Goal: Task Accomplishment & Management: Manage account settings

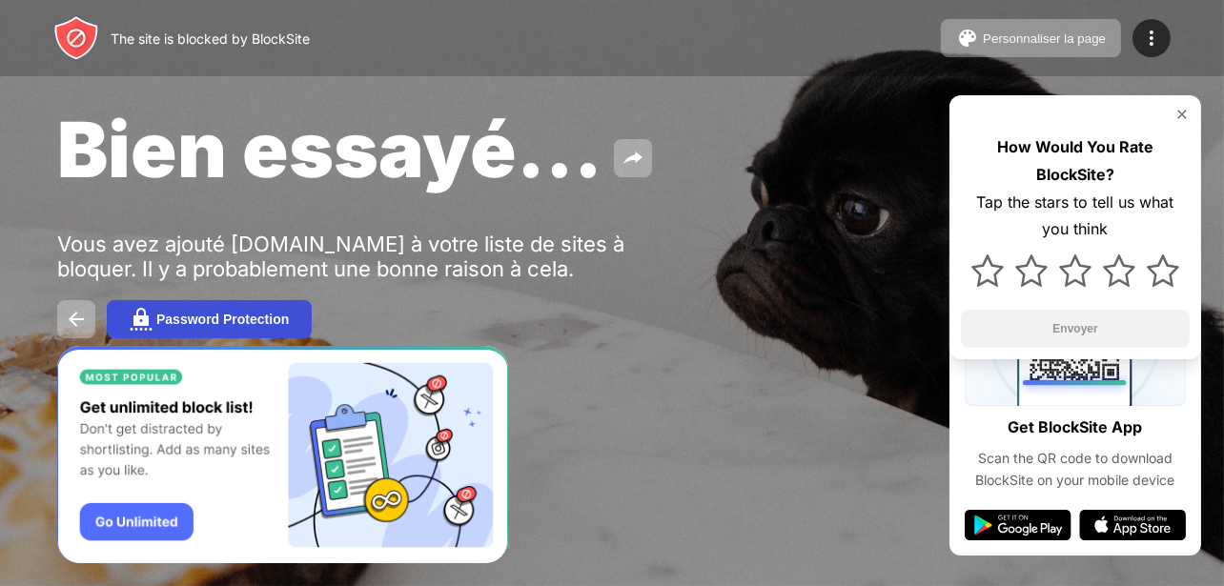
click at [289, 315] on div "Password Protection" at bounding box center [222, 319] width 132 height 15
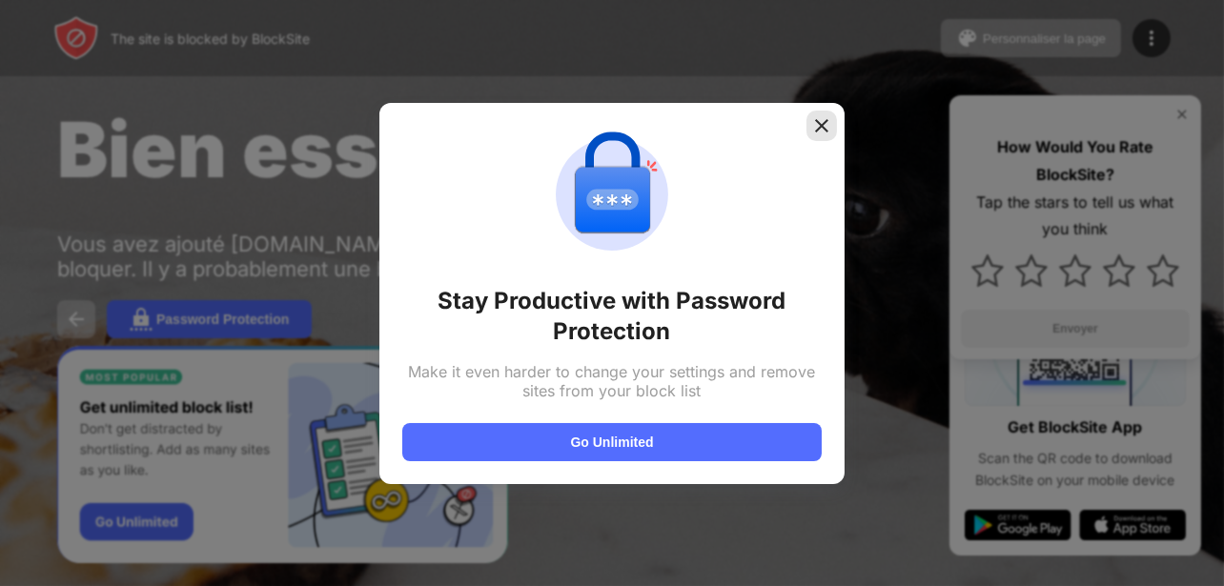
click at [819, 129] on img at bounding box center [821, 125] width 19 height 19
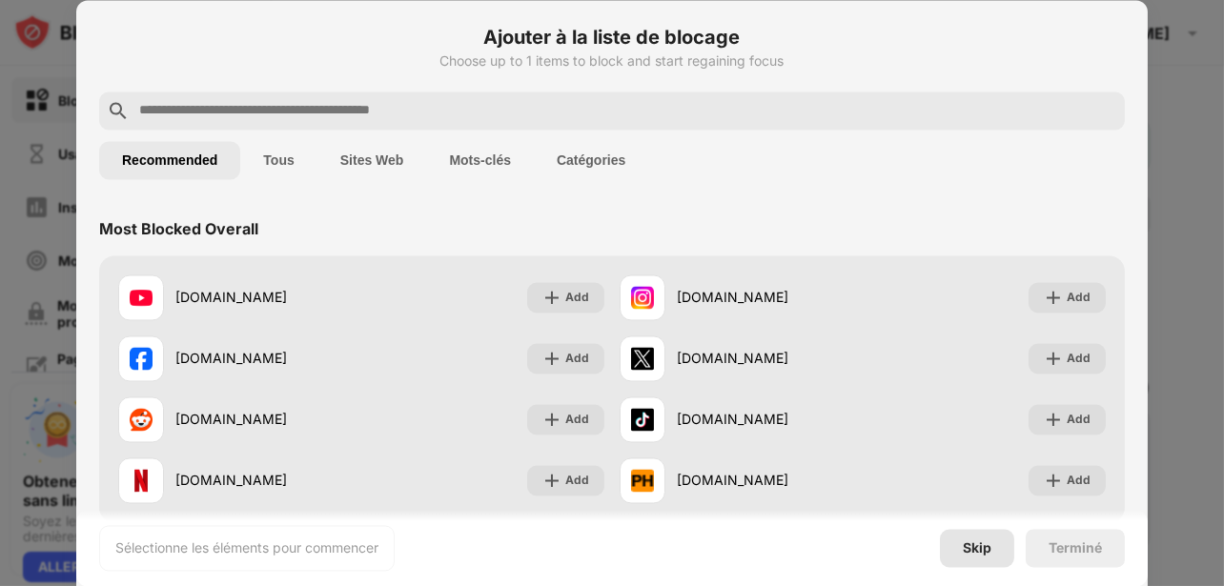
click at [969, 537] on div "Skip" at bounding box center [977, 548] width 74 height 38
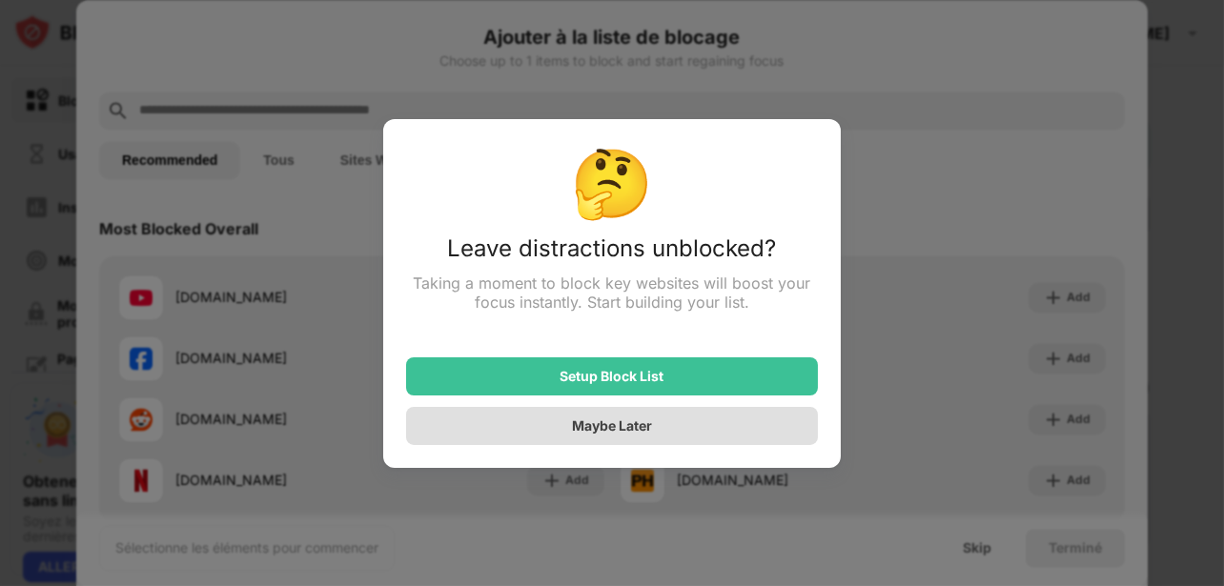
click at [799, 427] on div "Maybe Later" at bounding box center [612, 426] width 412 height 38
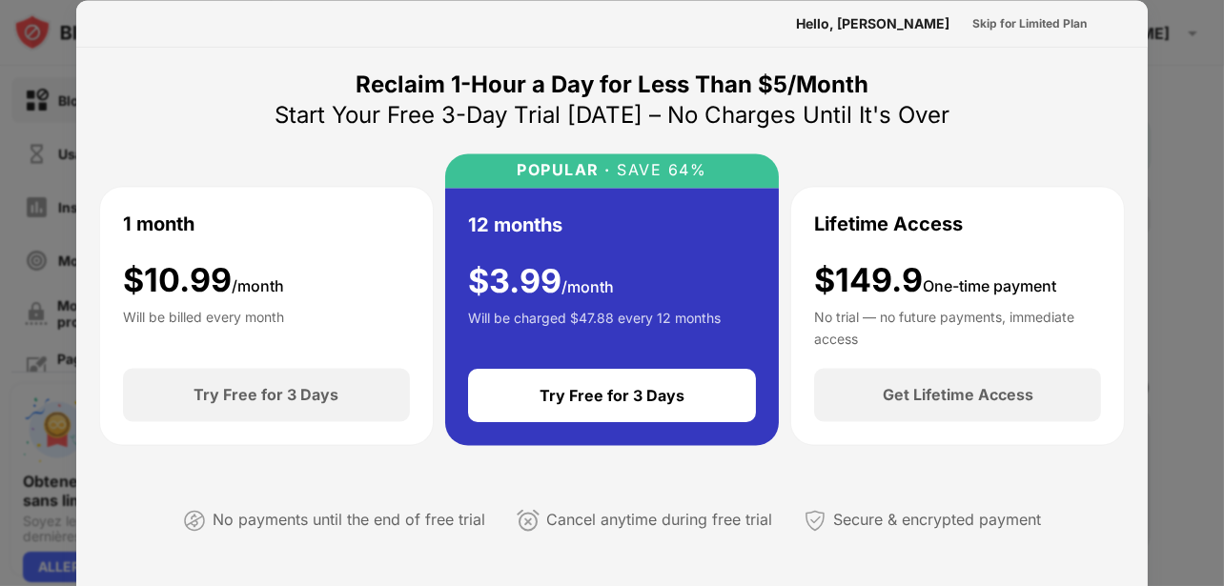
click at [931, 24] on div "Hello, [PERSON_NAME]" at bounding box center [872, 22] width 153 height 15
